Goal: Information Seeking & Learning: Learn about a topic

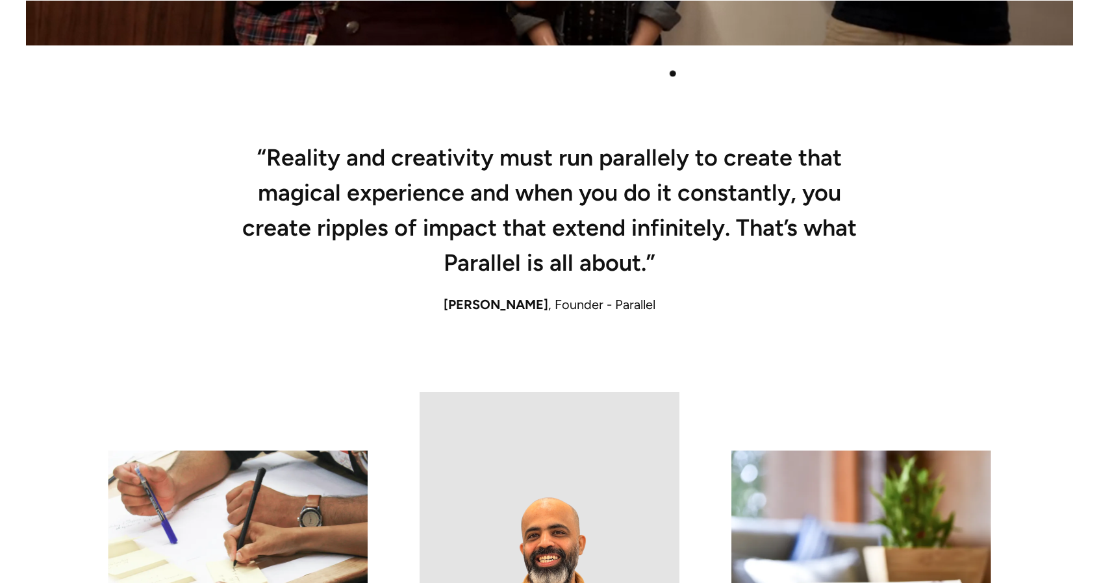
scroll to position [909, 0]
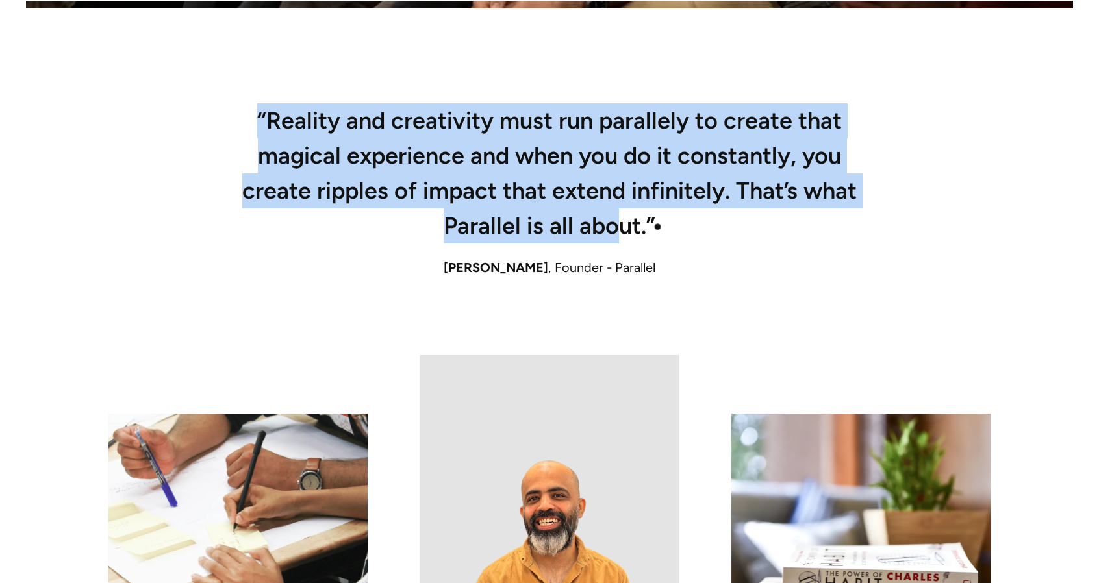
drag, startPoint x: 260, startPoint y: 114, endPoint x: 633, endPoint y: 235, distance: 392.0
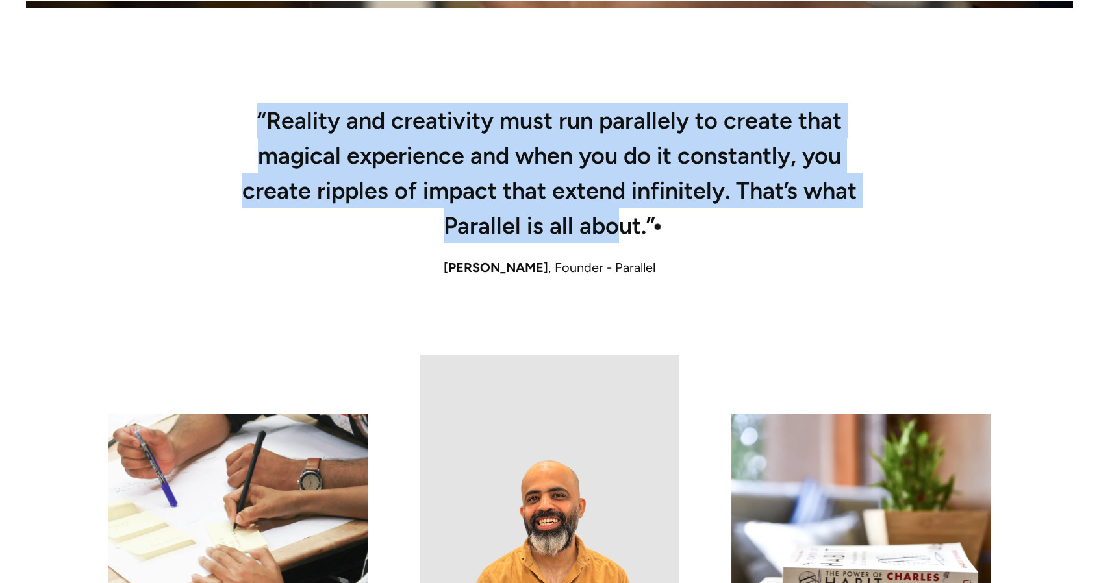
click at [626, 234] on h2 "“Reality and creativity must run parallely to create that magical experience an…" at bounding box center [550, 177] width 624 height 131
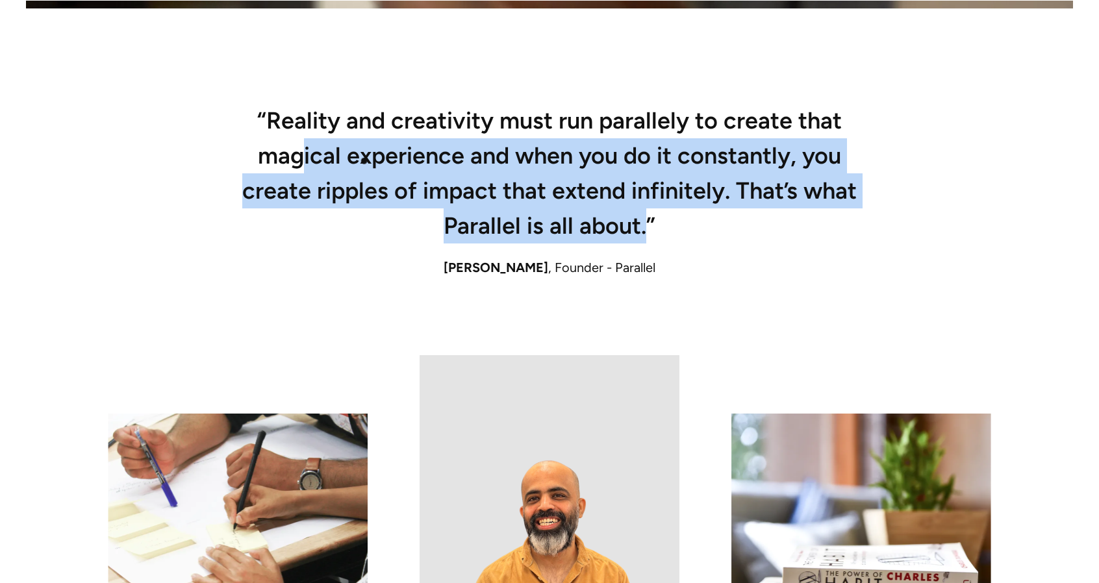
drag, startPoint x: 640, startPoint y: 226, endPoint x: 300, endPoint y: 140, distance: 350.4
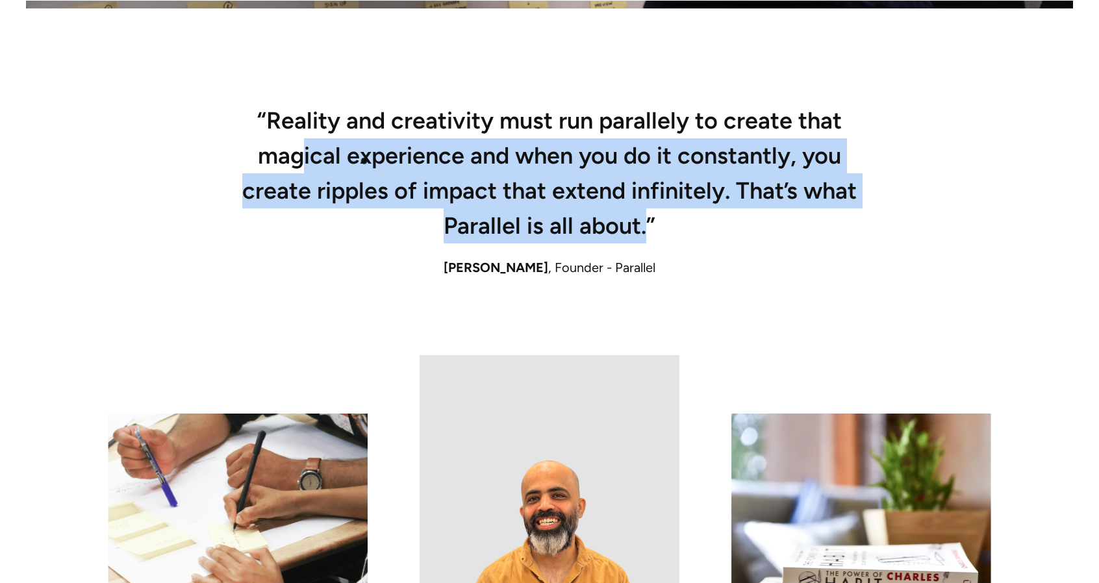
click at [300, 140] on h2 "“Reality and creativity must run parallely to create that magical experience an…" at bounding box center [550, 177] width 624 height 131
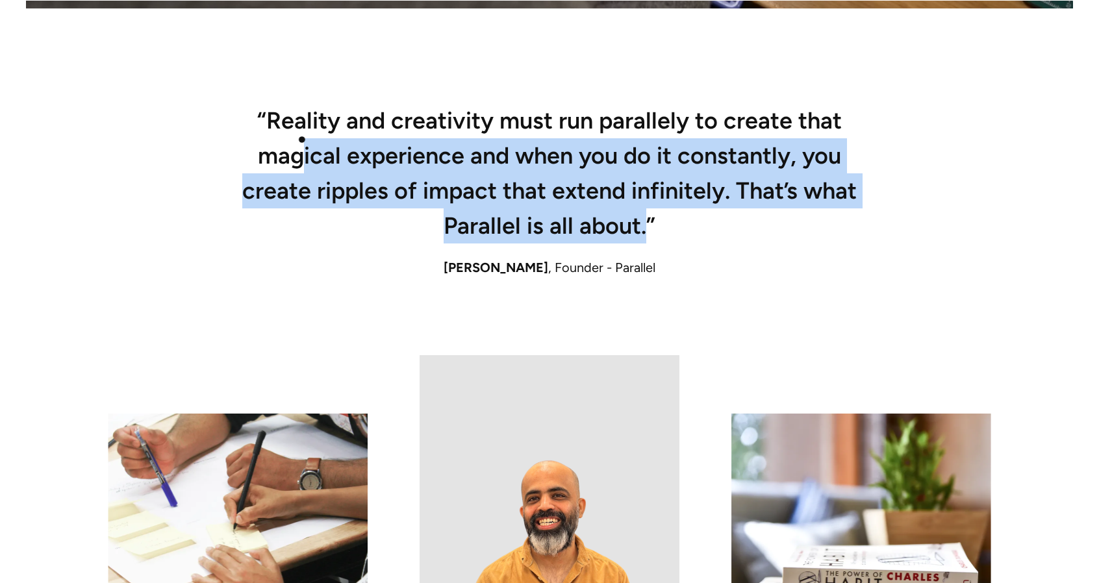
click at [299, 138] on h2 "“Reality and creativity must run parallely to create that magical experience an…" at bounding box center [550, 177] width 624 height 131
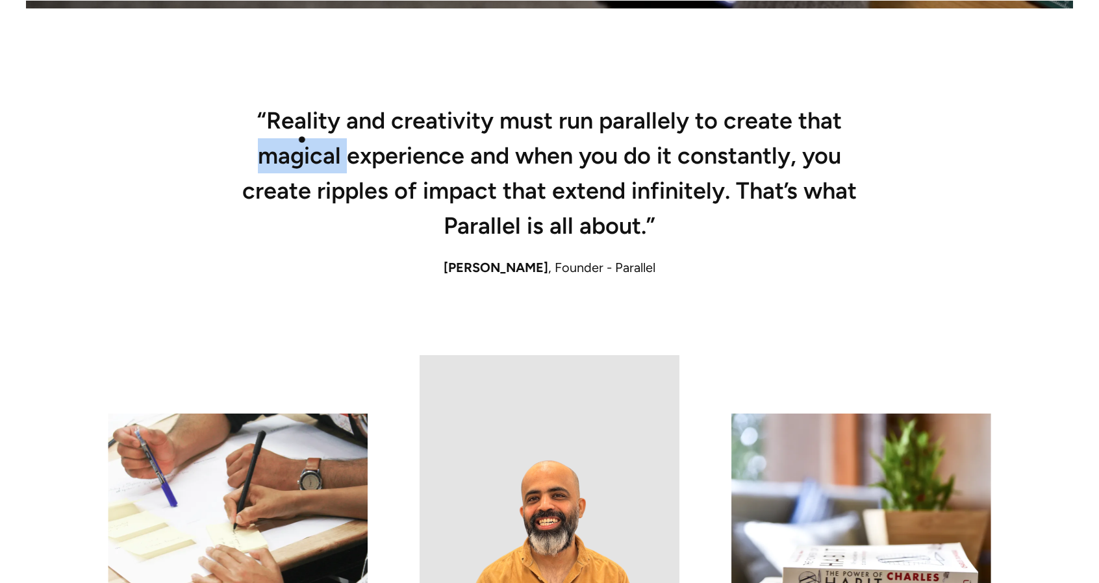
click at [299, 138] on h2 "“Reality and creativity must run parallely to create that magical experience an…" at bounding box center [550, 177] width 624 height 131
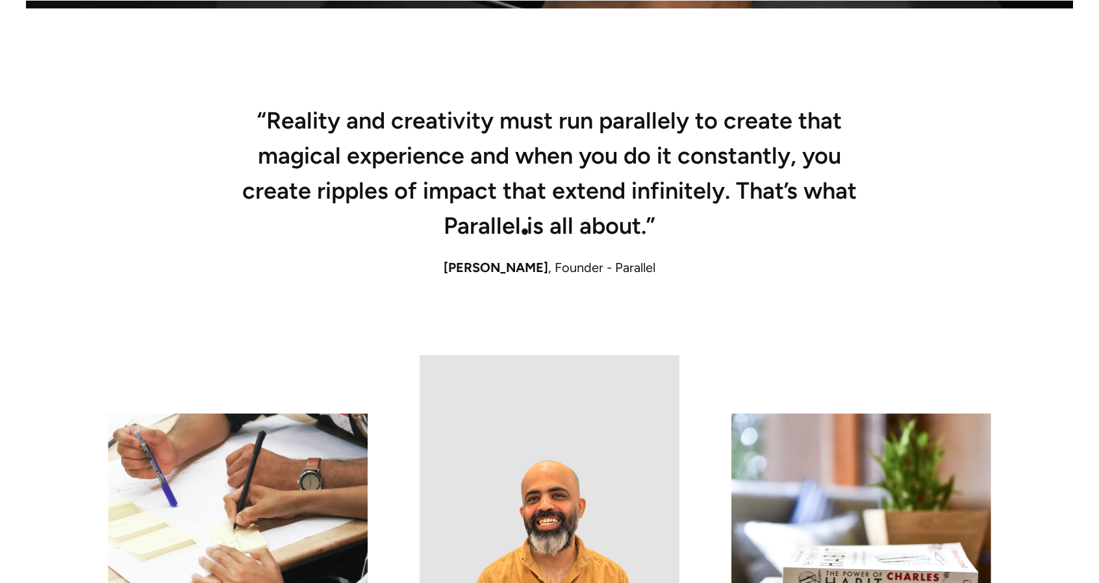
click at [573, 284] on div "“Reality and creativity must run parallely to create that magical experience an…" at bounding box center [549, 233] width 883 height 243
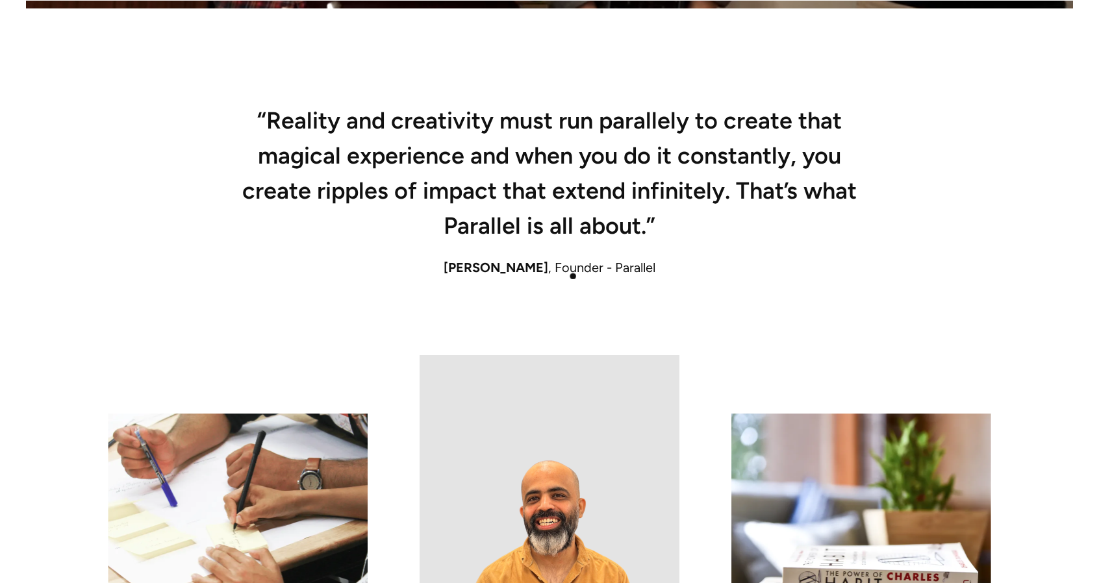
click at [581, 264] on div "[PERSON_NAME] , Founder - Parallel" at bounding box center [549, 267] width 883 height 19
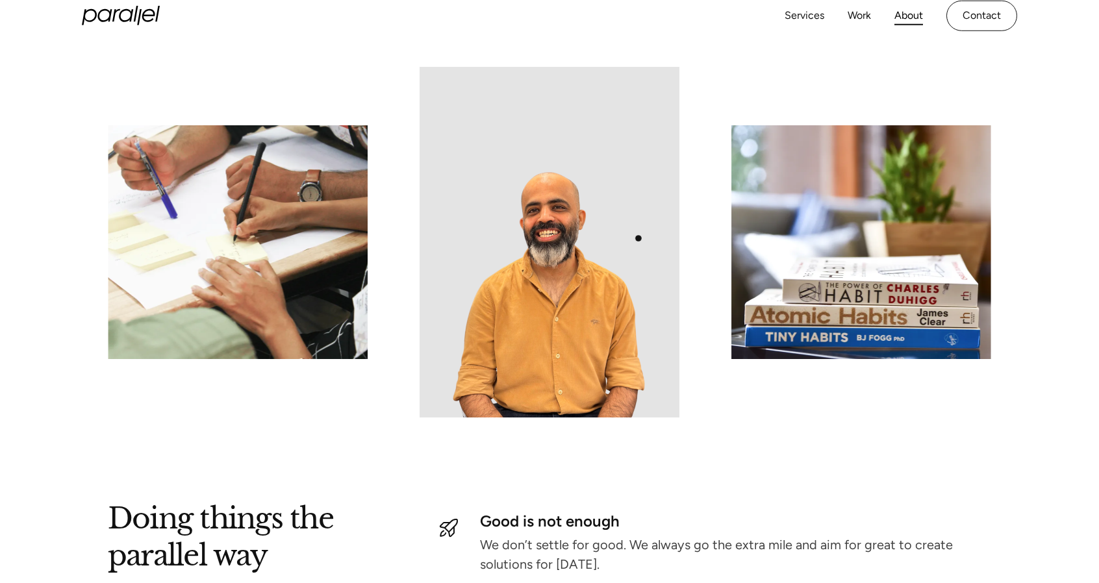
scroll to position [1169, 0]
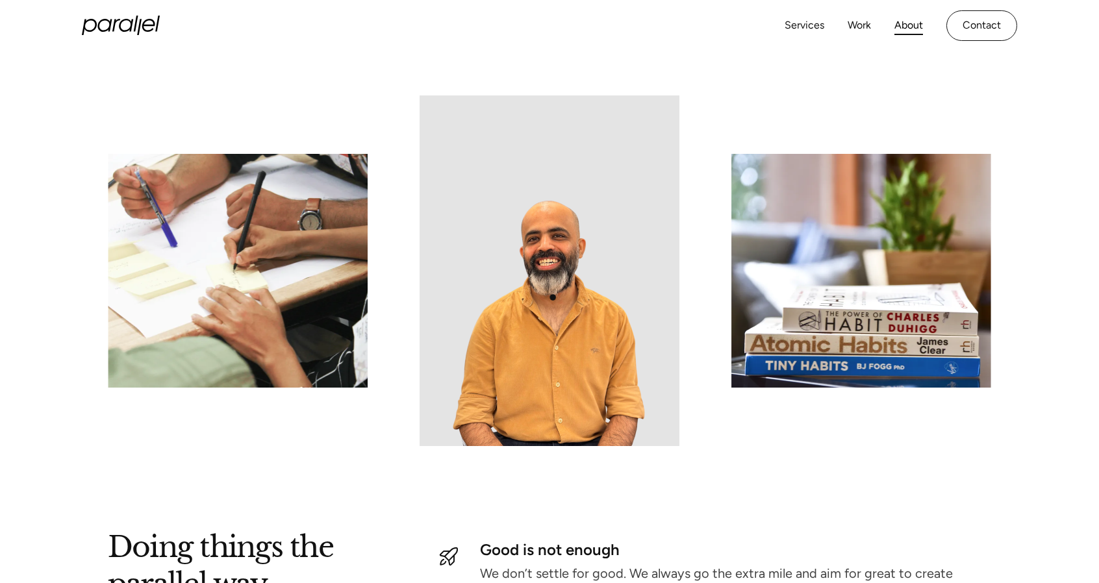
click at [553, 296] on img at bounding box center [550, 270] width 260 height 351
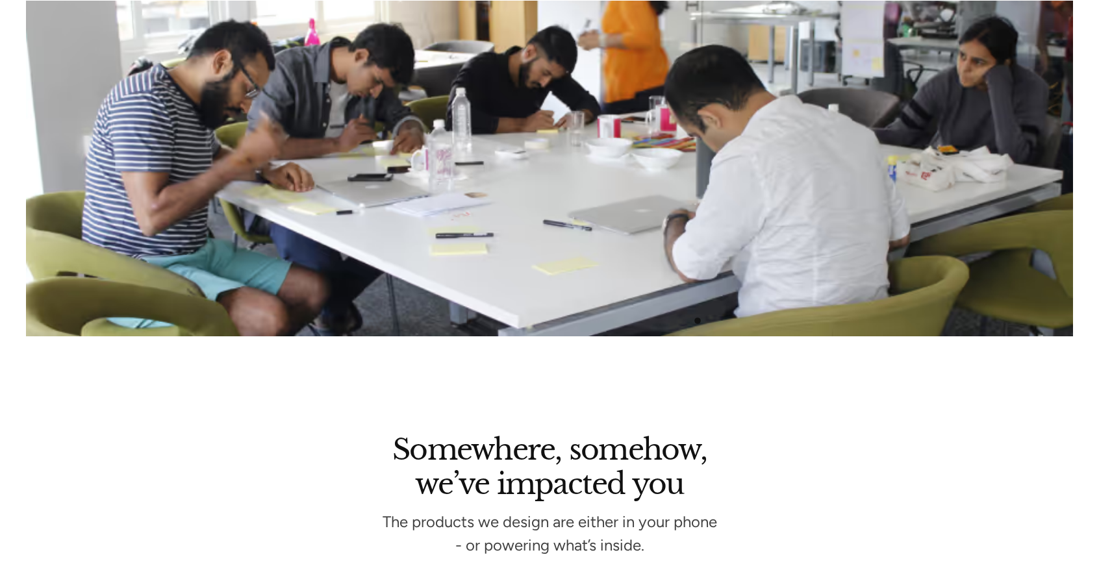
scroll to position [2533, 0]
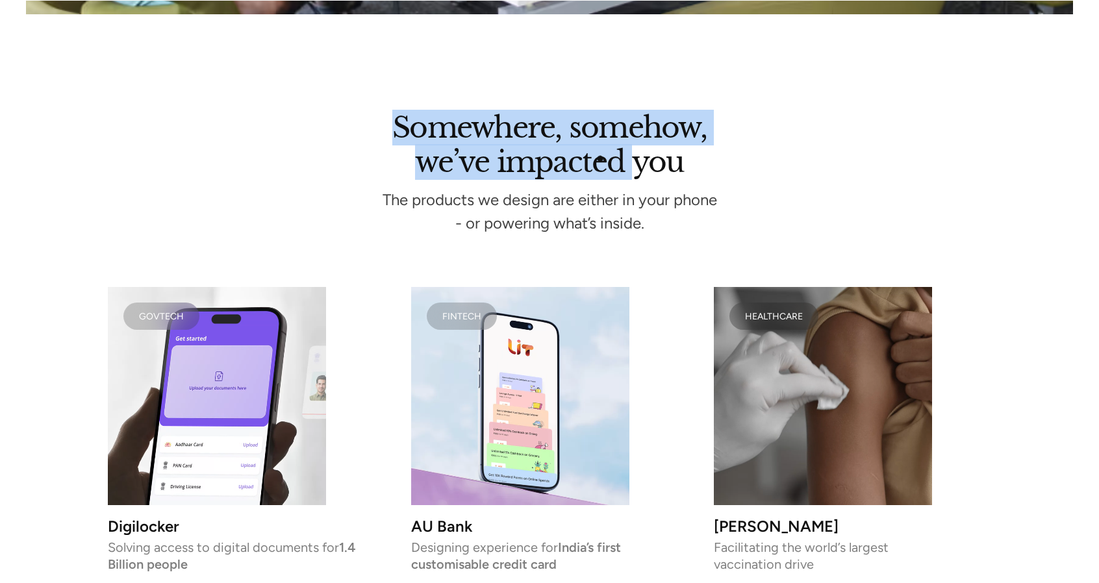
drag, startPoint x: 397, startPoint y: 125, endPoint x: 657, endPoint y: 180, distance: 266.1
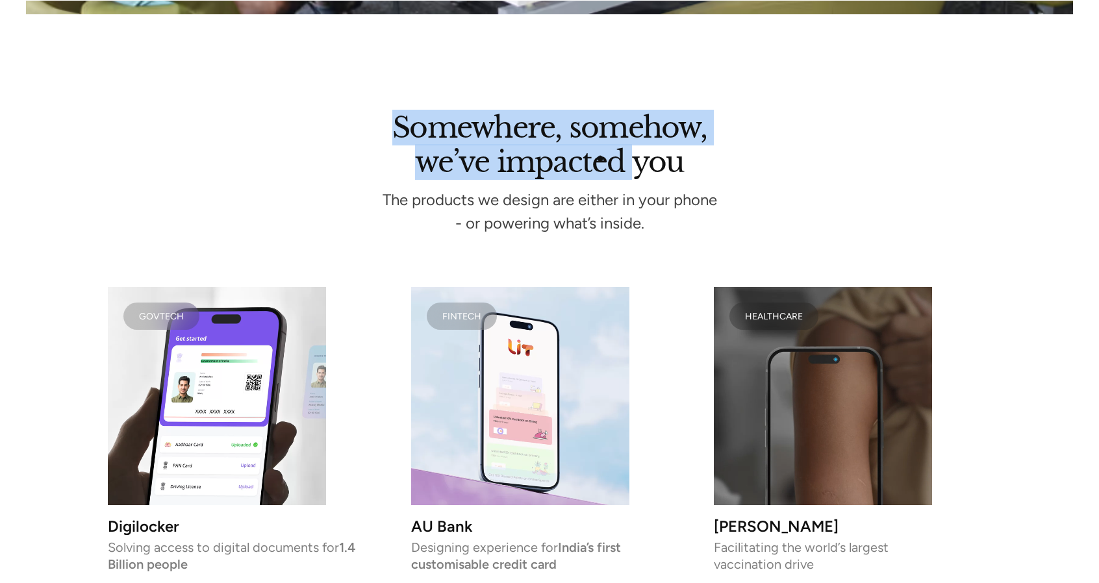
click at [639, 170] on h2 "Somewhere, somehow, we’ve impacted you" at bounding box center [549, 149] width 883 height 62
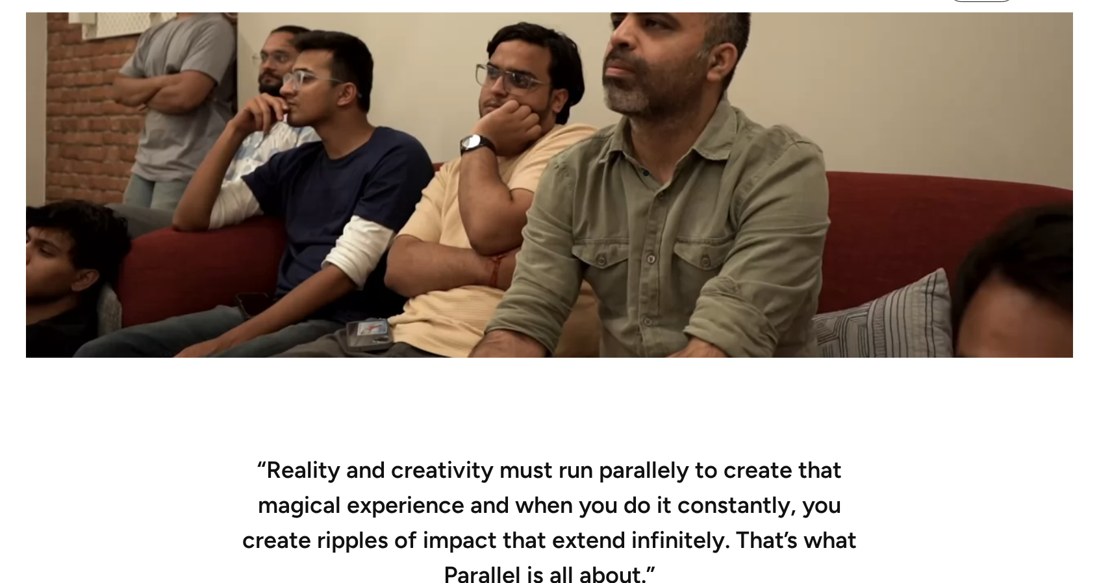
scroll to position [780, 0]
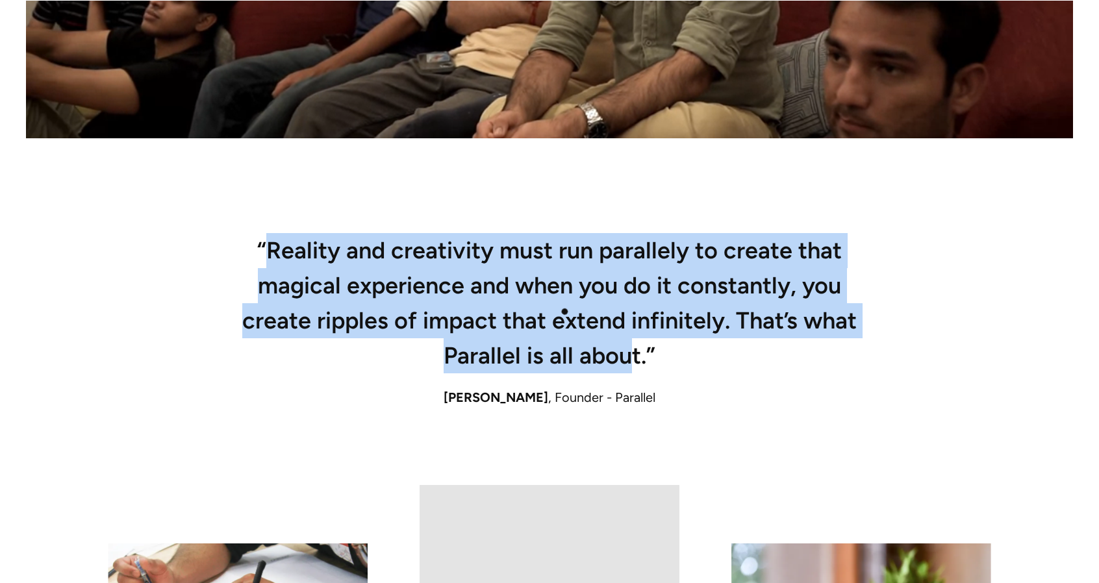
drag, startPoint x: 272, startPoint y: 246, endPoint x: 644, endPoint y: 357, distance: 388.3
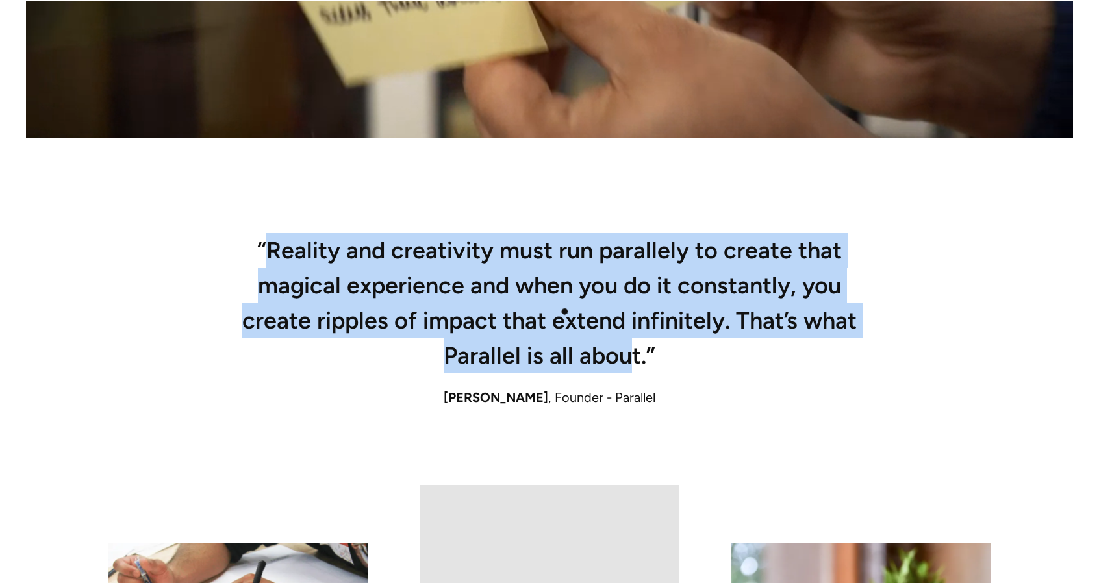
click at [632, 353] on h2 "“Reality and creativity must run parallely to create that magical experience an…" at bounding box center [550, 307] width 624 height 131
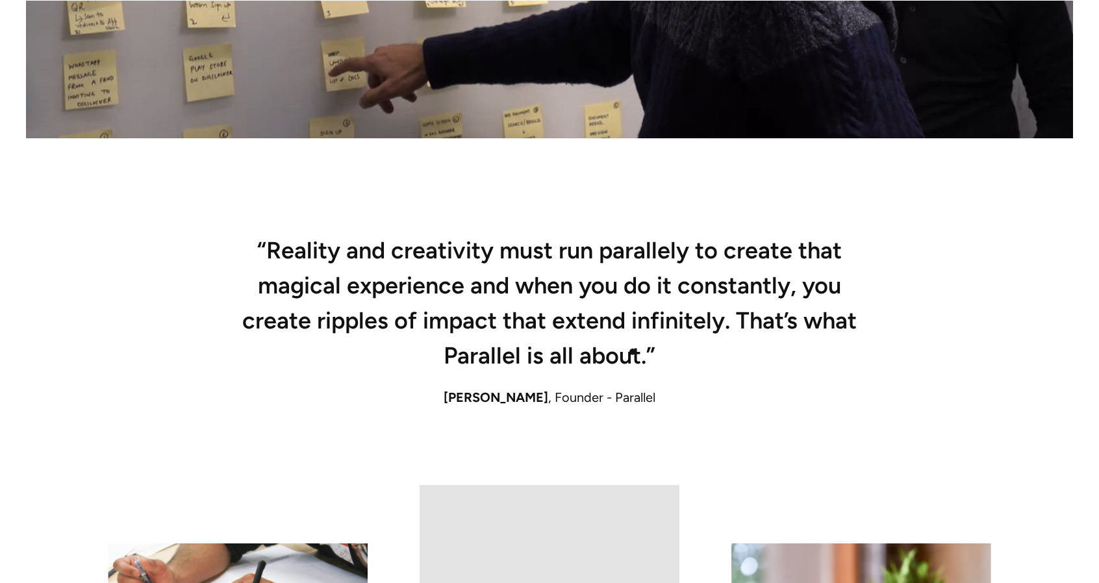
click at [646, 357] on h2 "“Reality and creativity must run parallely to create that magical experience an…" at bounding box center [550, 307] width 624 height 131
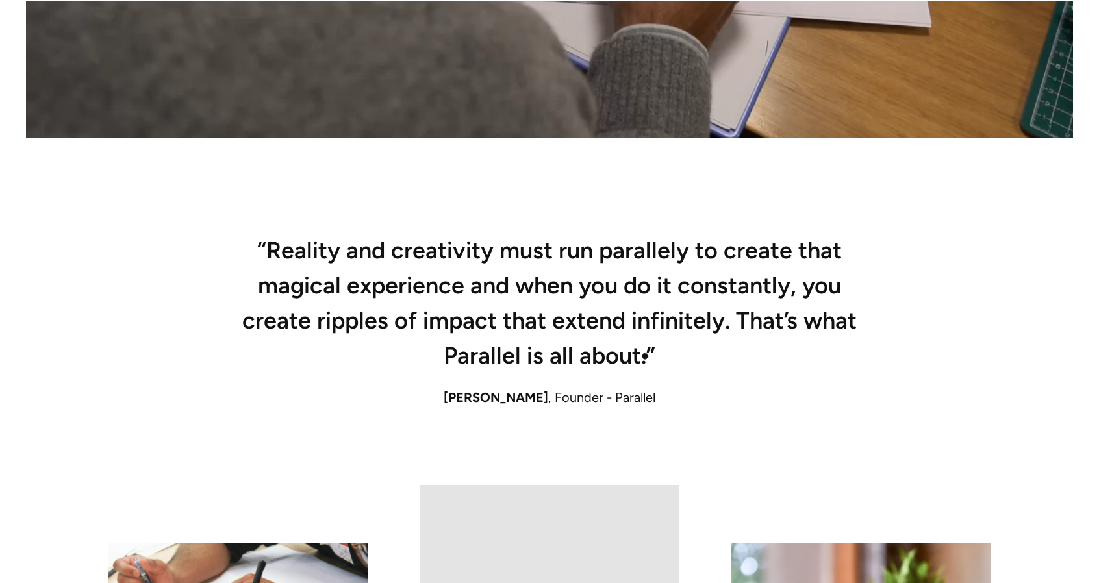
click at [646, 357] on h2 "“Reality and creativity must run parallely to create that magical experience an…" at bounding box center [550, 307] width 624 height 131
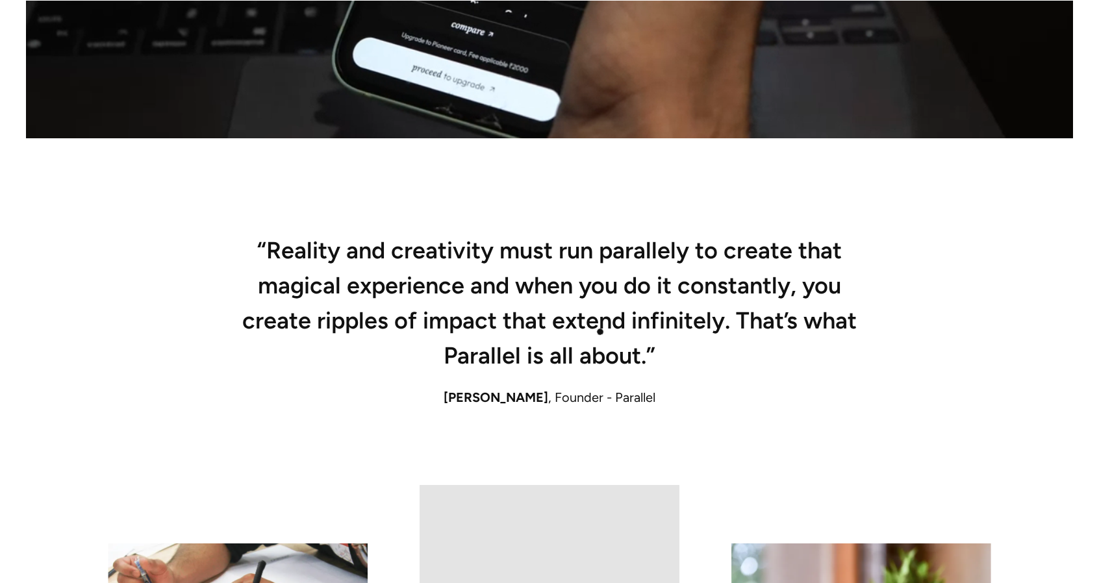
drag, startPoint x: 600, startPoint y: 332, endPoint x: 461, endPoint y: 266, distance: 154.3
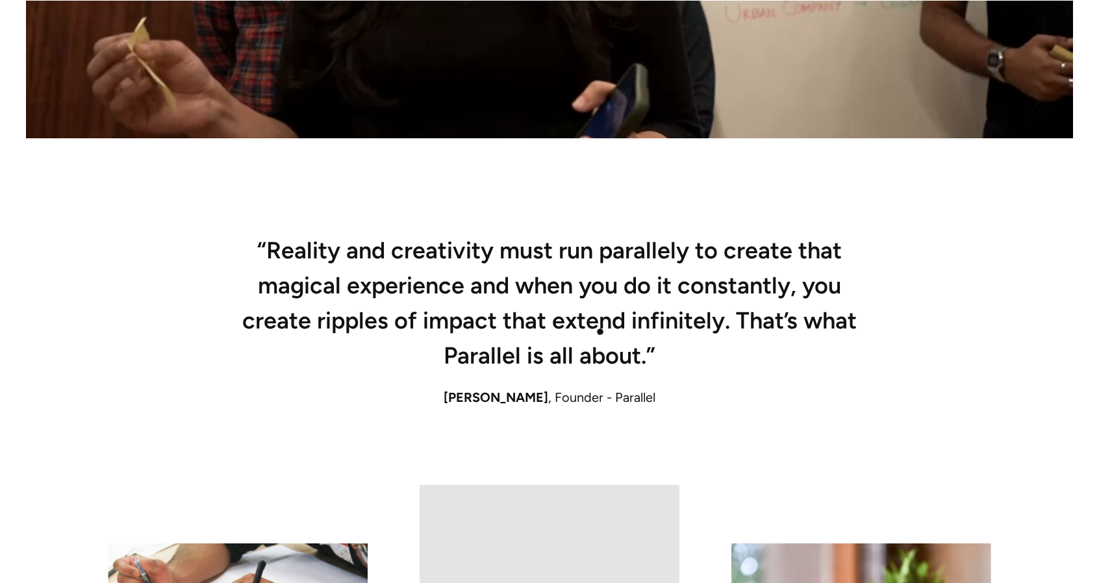
click at [461, 266] on h2 "“Reality and creativity must run parallely to create that magical experience an…" at bounding box center [550, 307] width 624 height 131
